Goal: Task Accomplishment & Management: Manage account settings

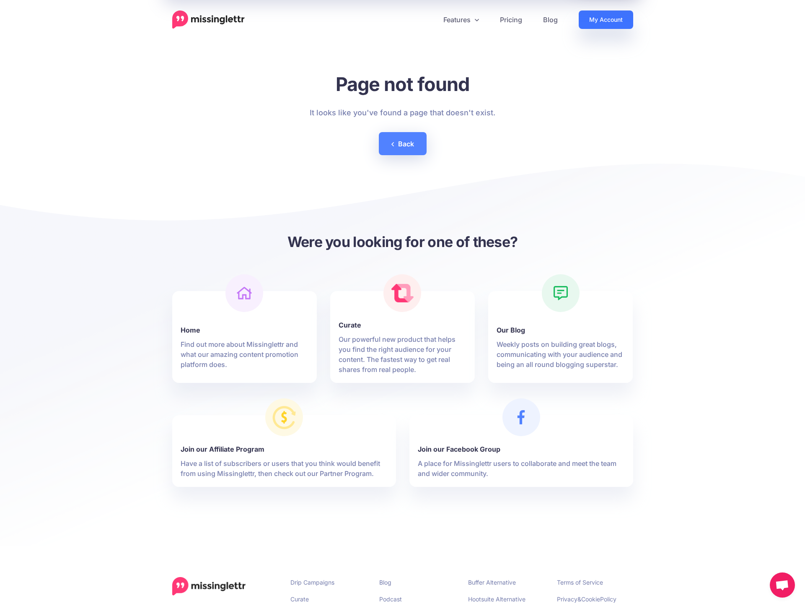
click at [594, 20] on link "My Account" at bounding box center [606, 19] width 54 height 18
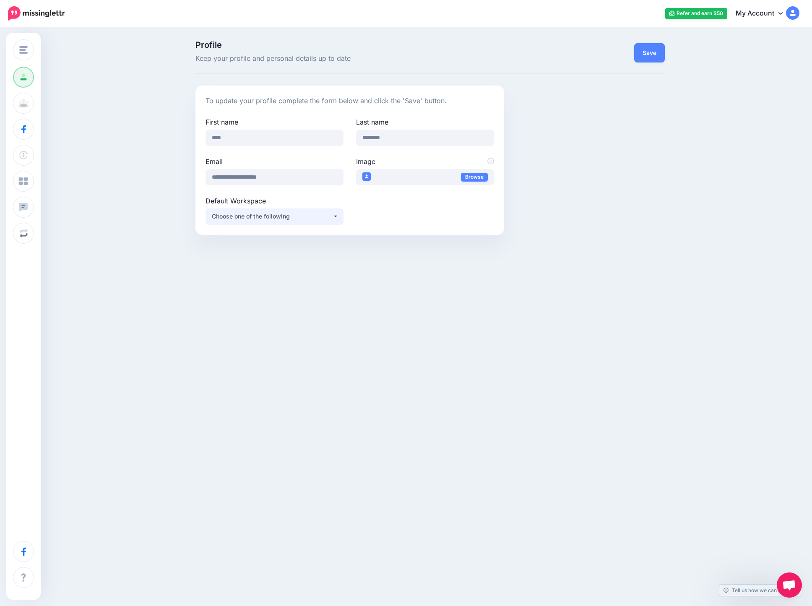
click at [331, 218] on div "Choose one of the following" at bounding box center [272, 216] width 121 height 10
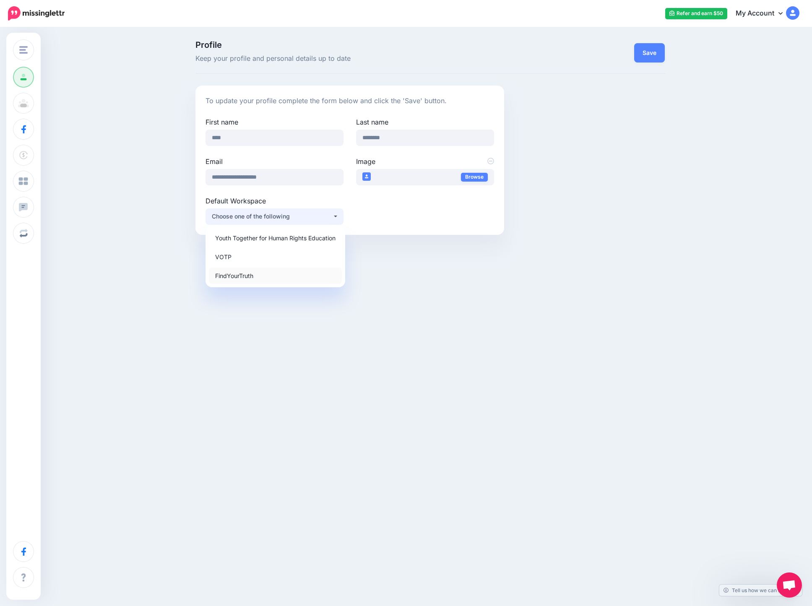
click at [252, 274] on span "FindYourTruth" at bounding box center [234, 275] width 38 height 10
select select "*****"
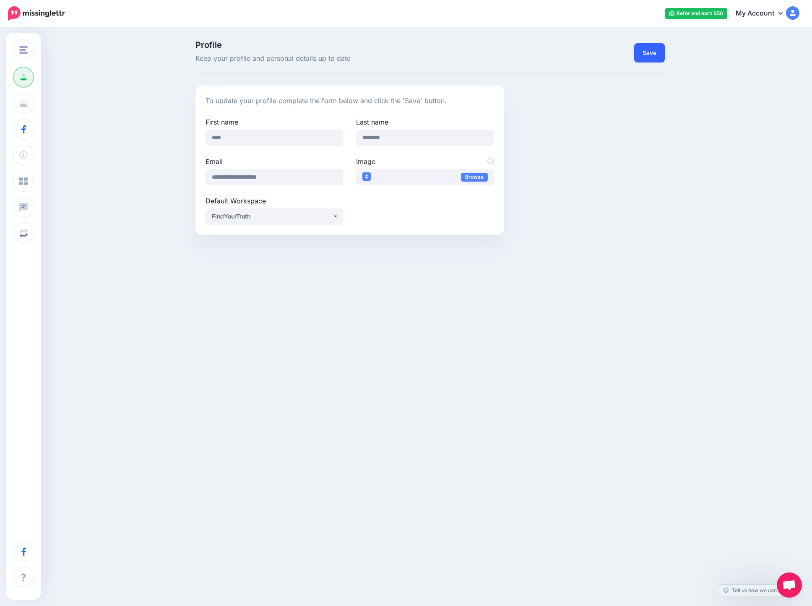
click at [646, 55] on button "Save" at bounding box center [649, 52] width 31 height 19
click at [791, 15] on img at bounding box center [792, 12] width 13 height 13
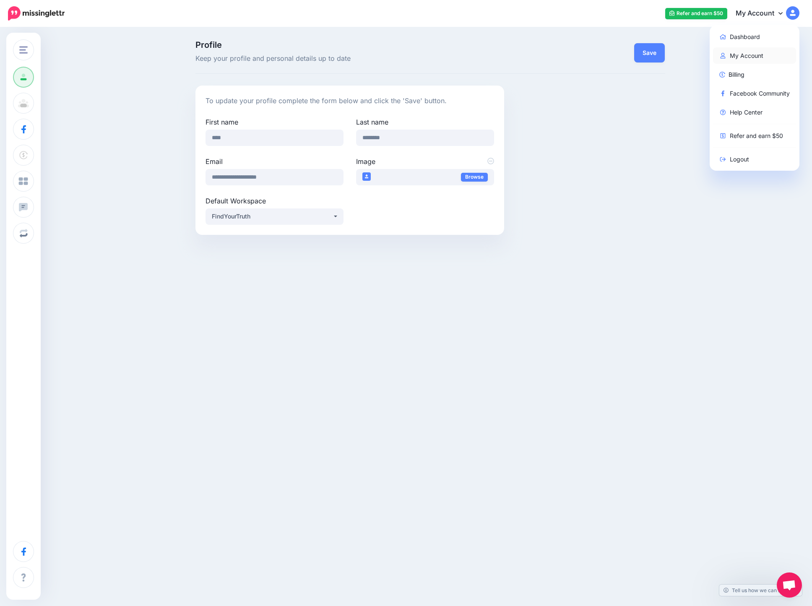
click at [743, 56] on link "My Account" at bounding box center [754, 55] width 83 height 16
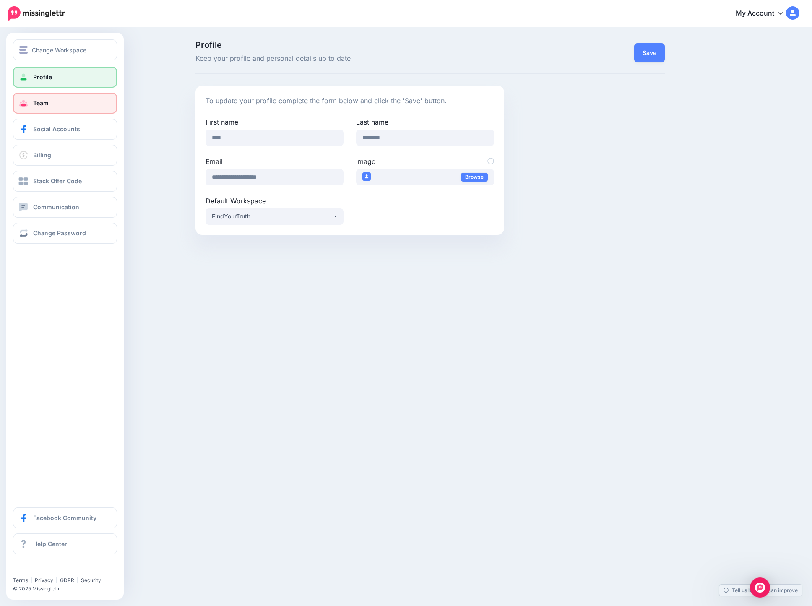
click at [26, 105] on span at bounding box center [23, 103] width 11 height 8
